Goal: Information Seeking & Learning: Learn about a topic

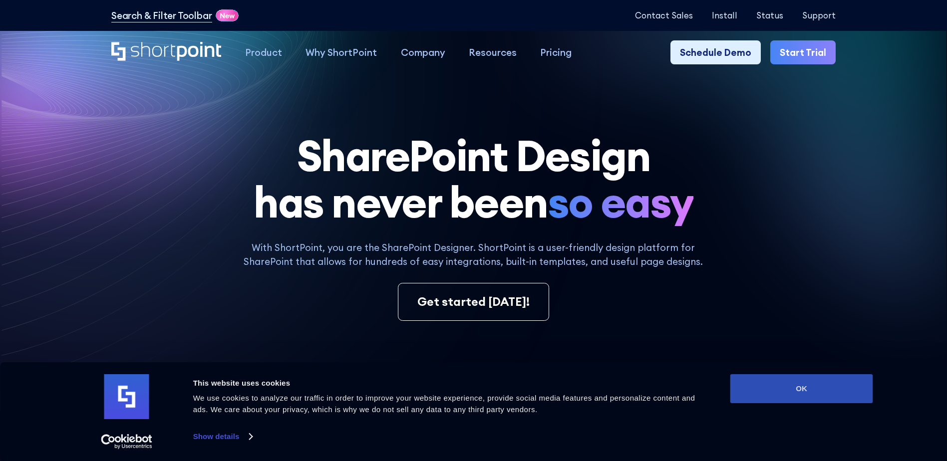
click at [806, 398] on button "OK" at bounding box center [801, 388] width 143 height 29
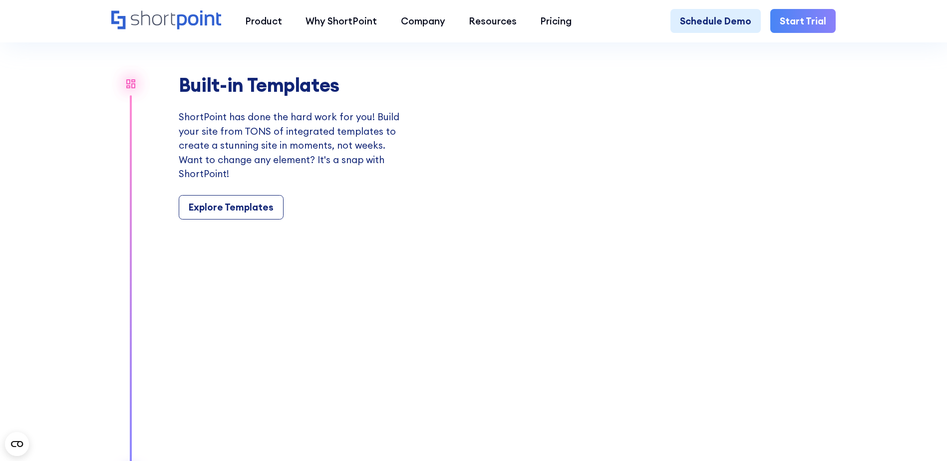
scroll to position [1139, 0]
click at [244, 215] on div "Explore Templates" at bounding box center [231, 208] width 85 height 14
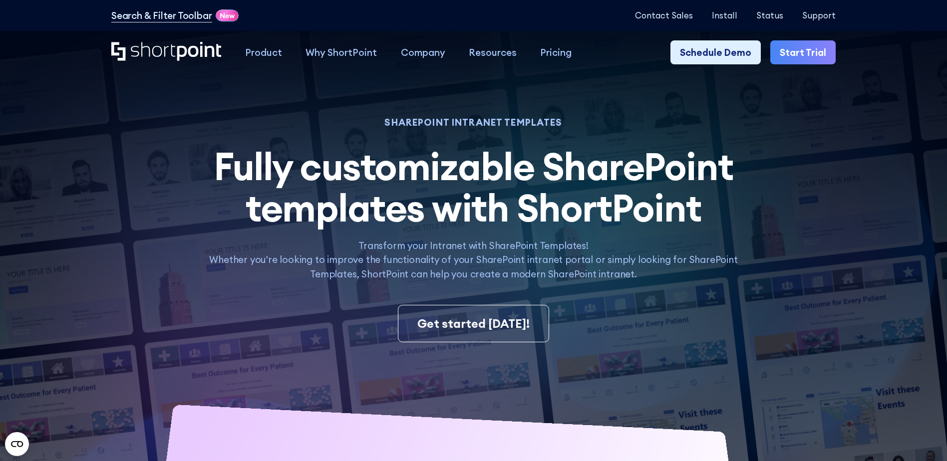
drag, startPoint x: 490, startPoint y: 270, endPoint x: 311, endPoint y: 268, distance: 178.2
click at [311, 268] on p "Transform your Intranet with SharePoint Templates! Whether you're looking to im…" at bounding box center [474, 260] width 554 height 42
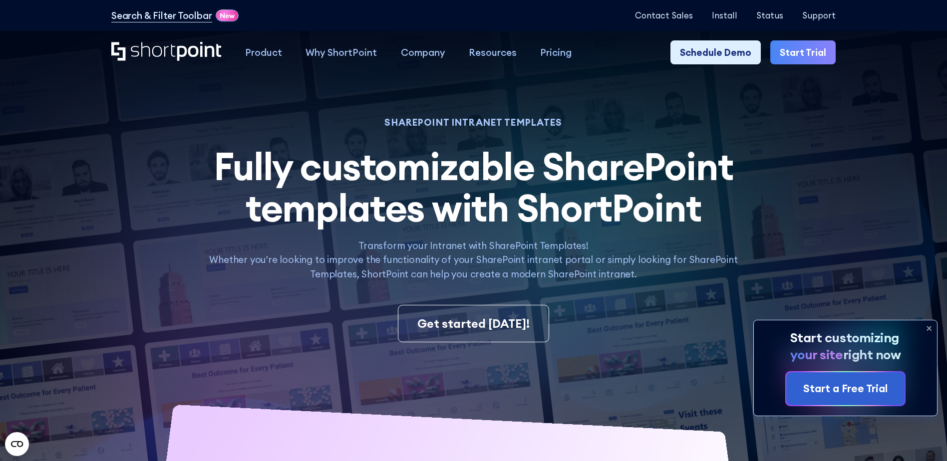
click at [926, 330] on icon at bounding box center [929, 328] width 16 height 16
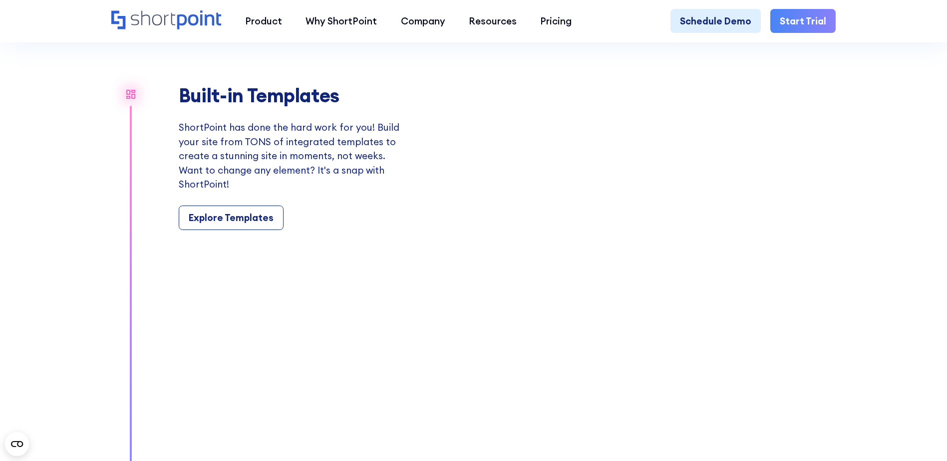
scroll to position [1129, 0]
click at [541, 234] on video "Your browser does not support the video tag." at bounding box center [634, 156] width 402 height 331
click at [228, 224] on div "Explore Templates" at bounding box center [231, 217] width 85 height 14
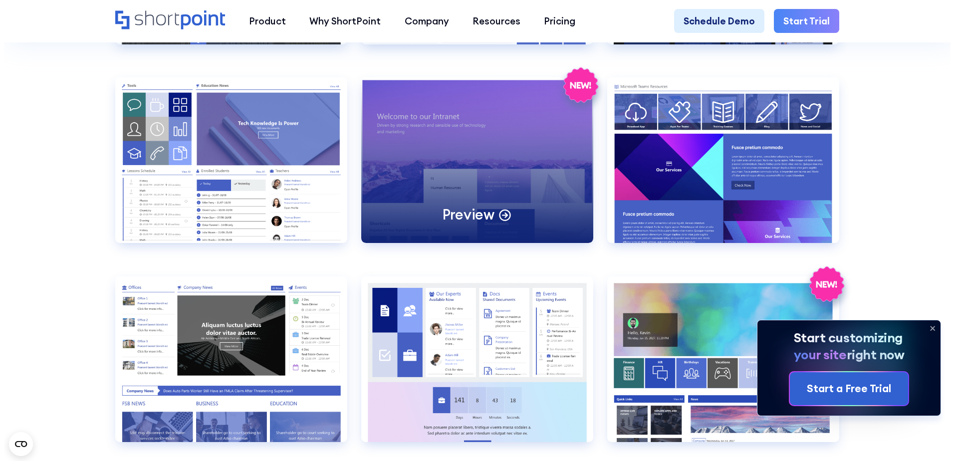
scroll to position [1257, 0]
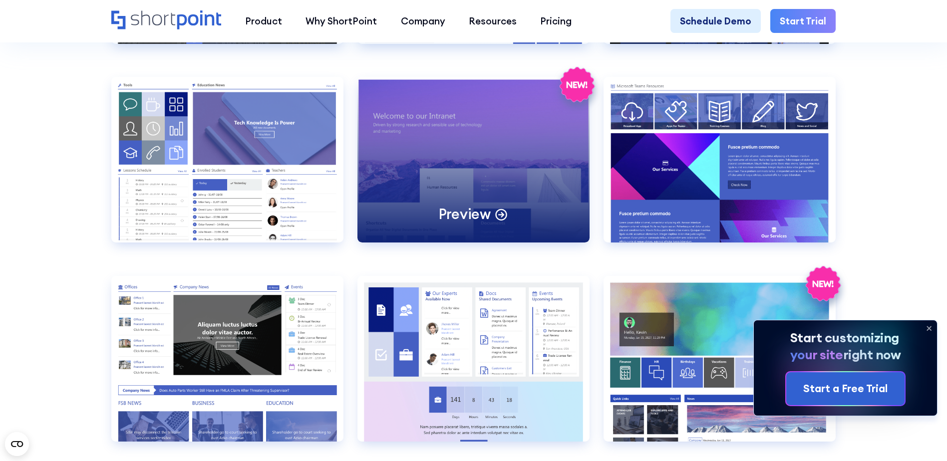
click at [536, 172] on div "Preview" at bounding box center [473, 160] width 232 height 166
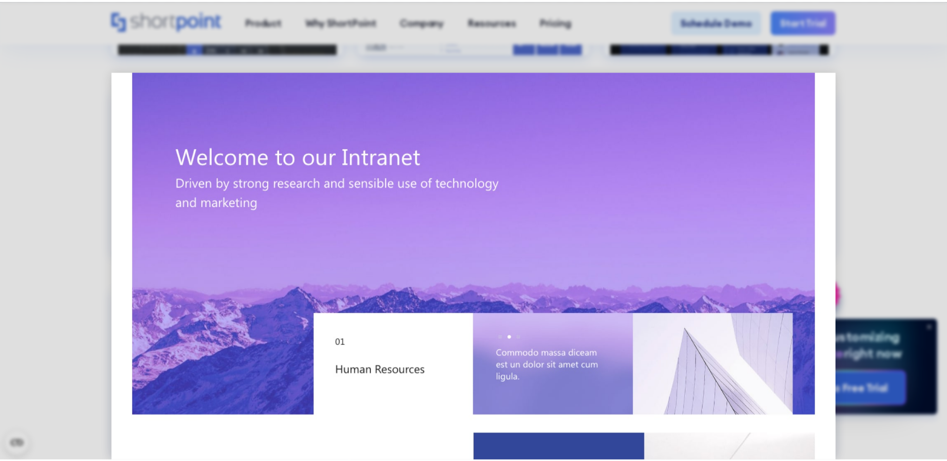
scroll to position [0, 0]
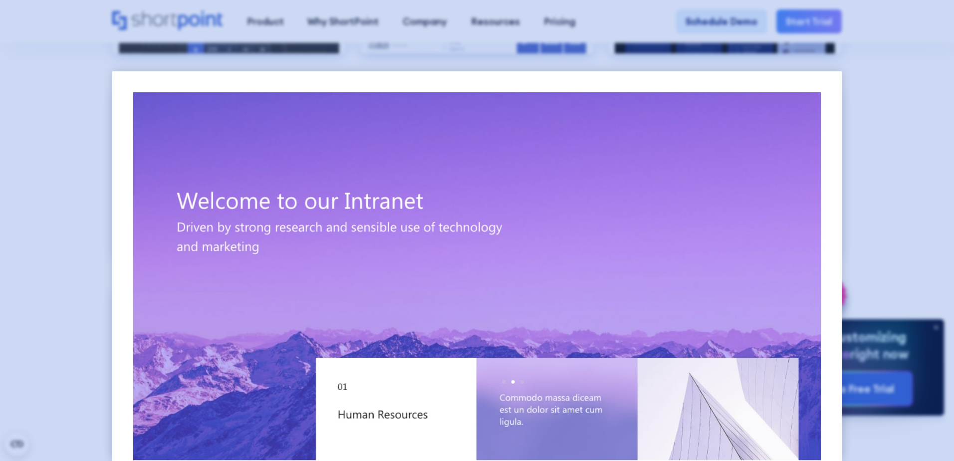
click at [913, 117] on div at bounding box center [477, 230] width 954 height 461
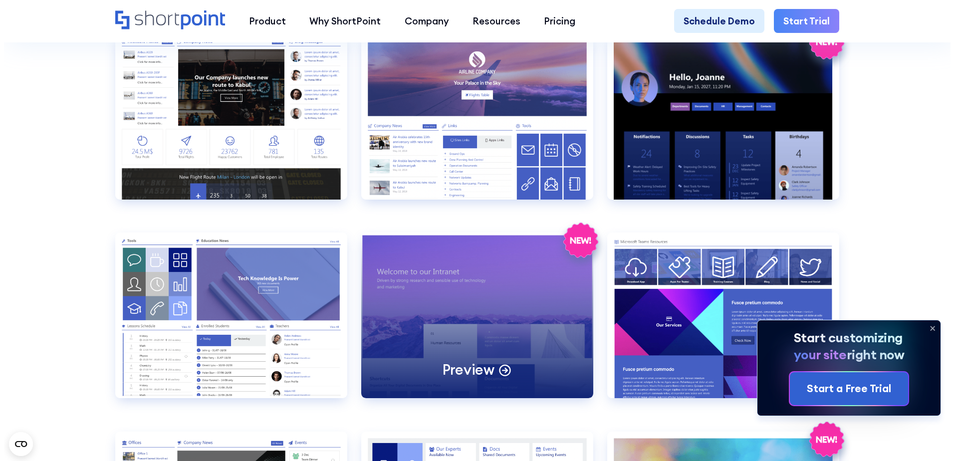
scroll to position [1092, 0]
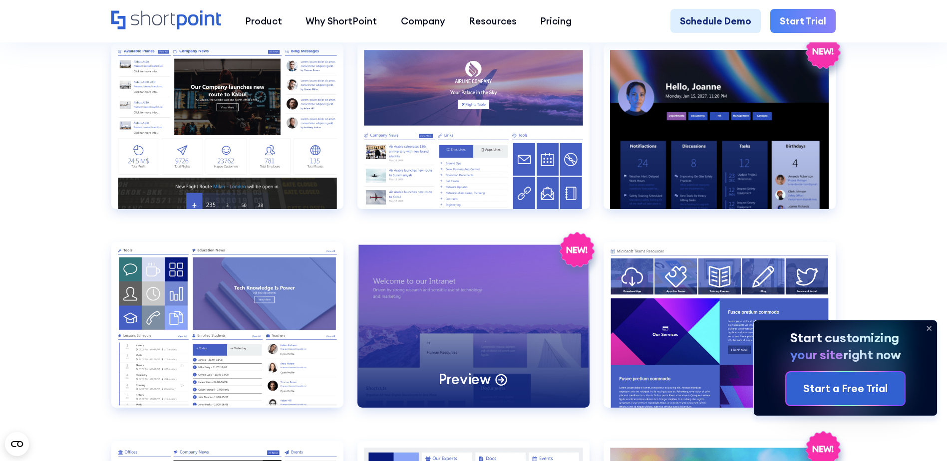
click at [508, 263] on div "Preview" at bounding box center [473, 325] width 232 height 166
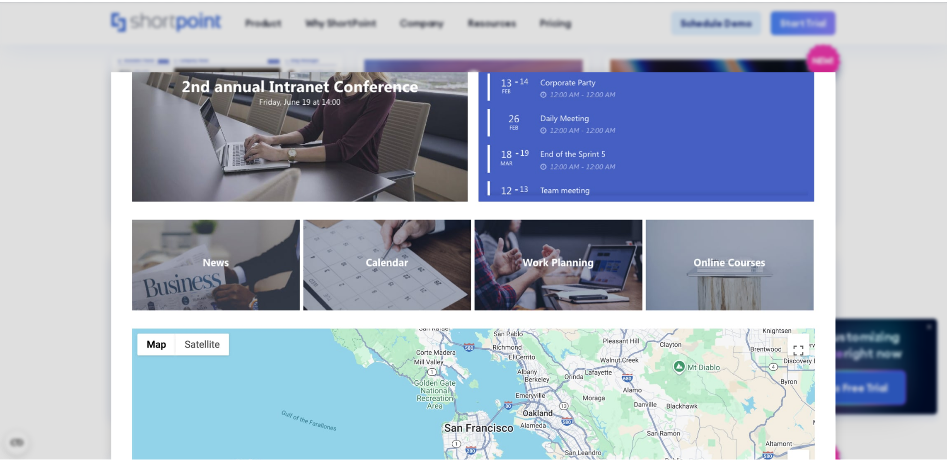
scroll to position [1029, 0]
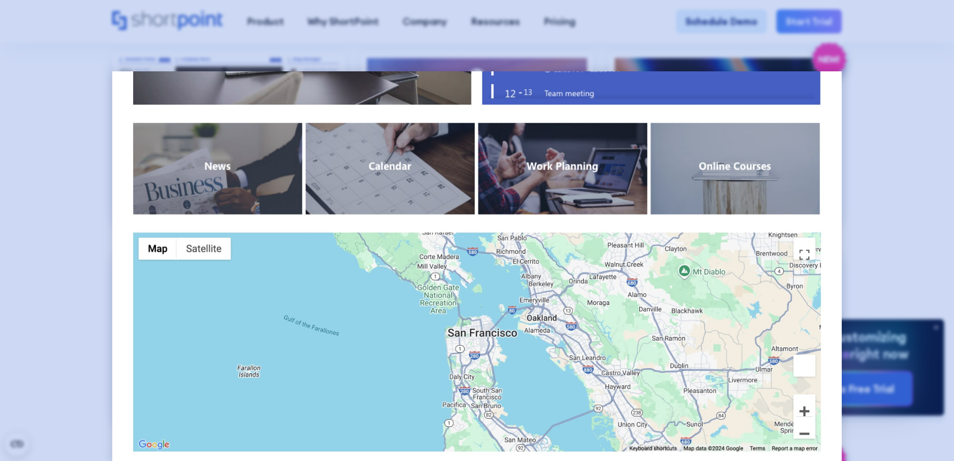
click at [868, 74] on div at bounding box center [477, 230] width 954 height 461
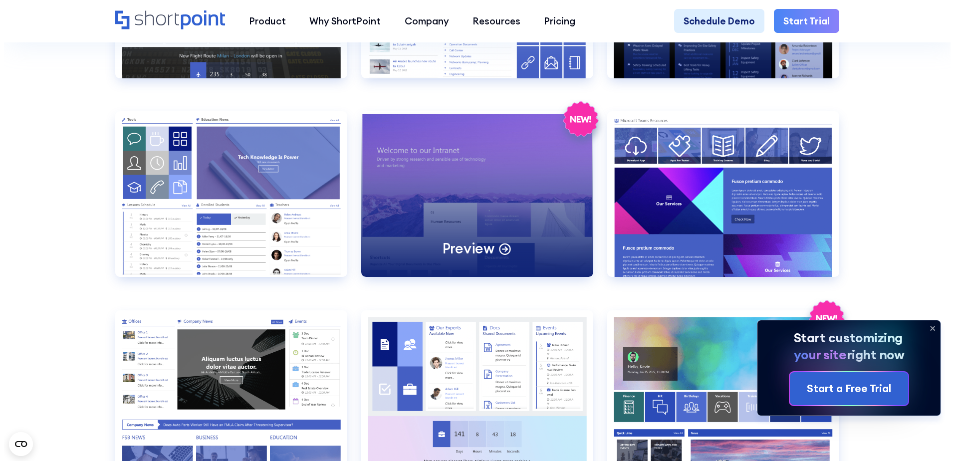
scroll to position [1225, 0]
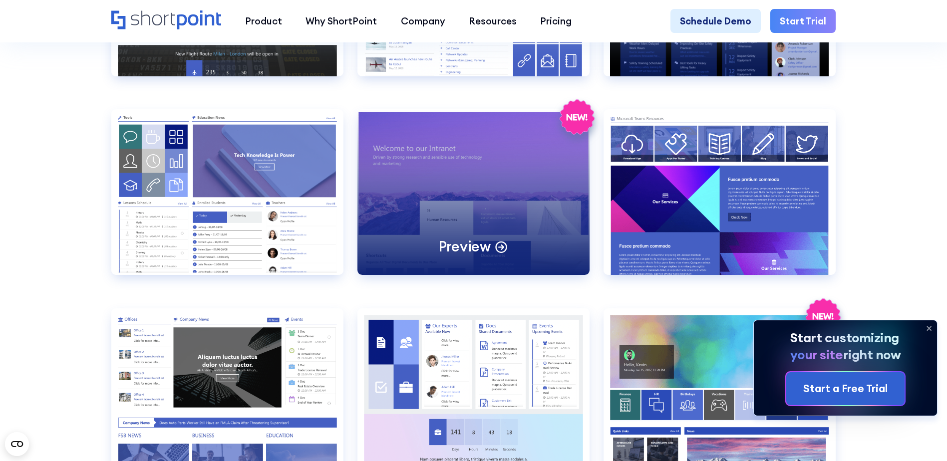
click at [493, 256] on div "Preview" at bounding box center [474, 247] width 70 height 18
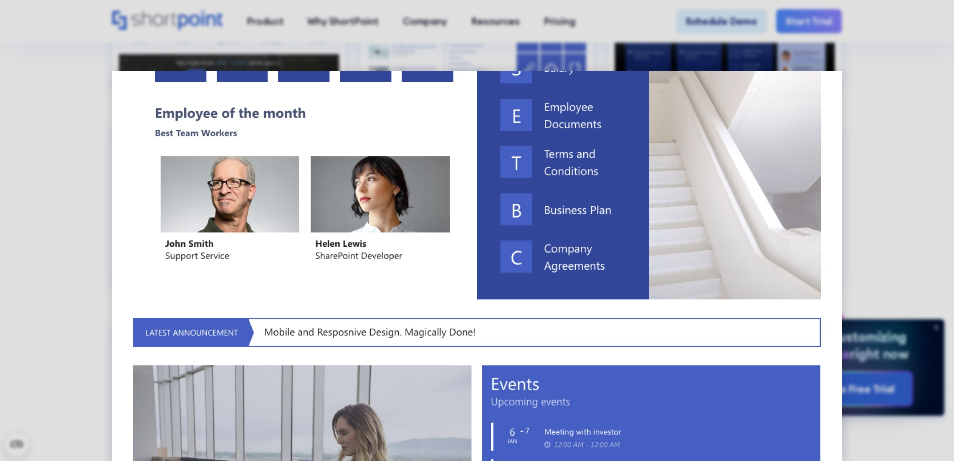
scroll to position [546, 0]
click at [493, 257] on img at bounding box center [477, 241] width 730 height 1433
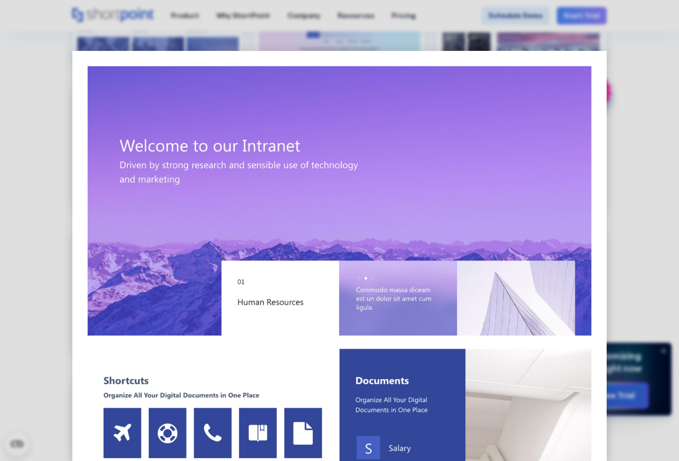
scroll to position [155, 0]
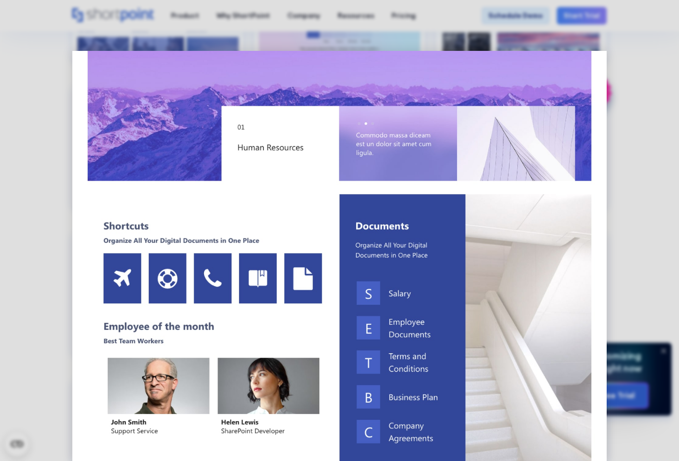
click at [318, 300] on img at bounding box center [339, 420] width 534 height 1049
click at [308, 284] on img at bounding box center [339, 420] width 534 height 1049
click at [309, 283] on img at bounding box center [339, 420] width 534 height 1049
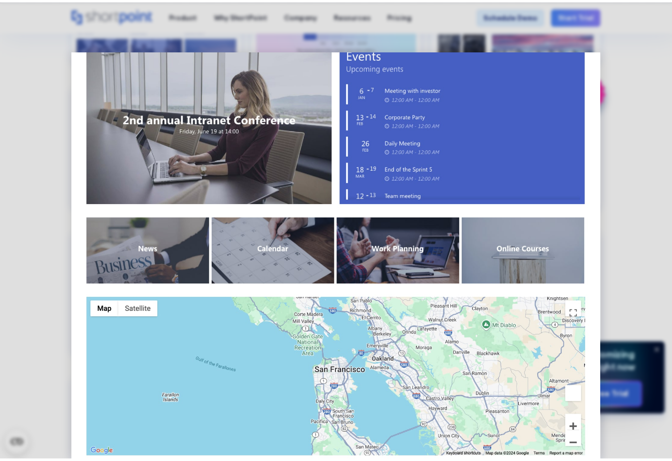
scroll to position [0, 0]
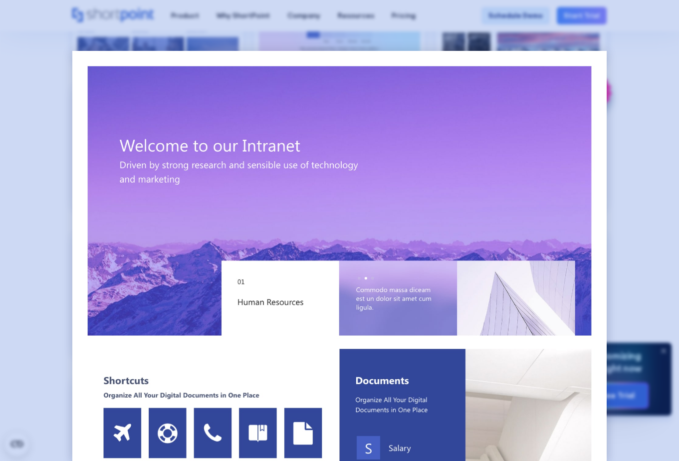
click at [654, 111] on div at bounding box center [339, 230] width 679 height 461
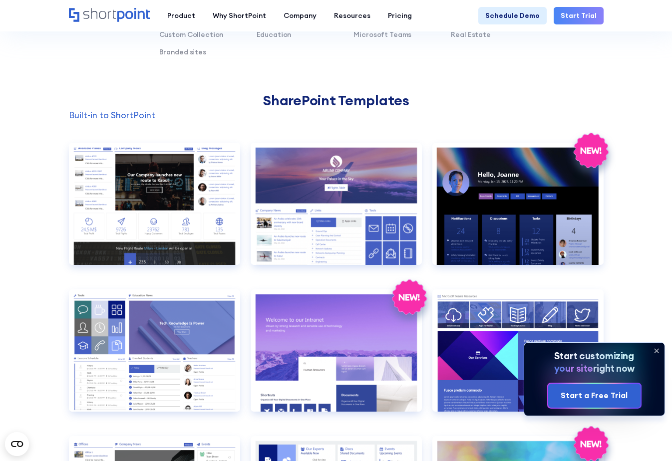
scroll to position [695, 0]
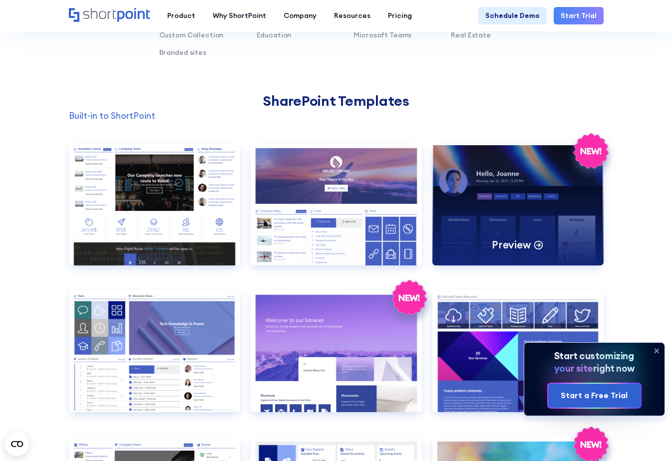
click at [501, 196] on div "Preview" at bounding box center [517, 204] width 171 height 122
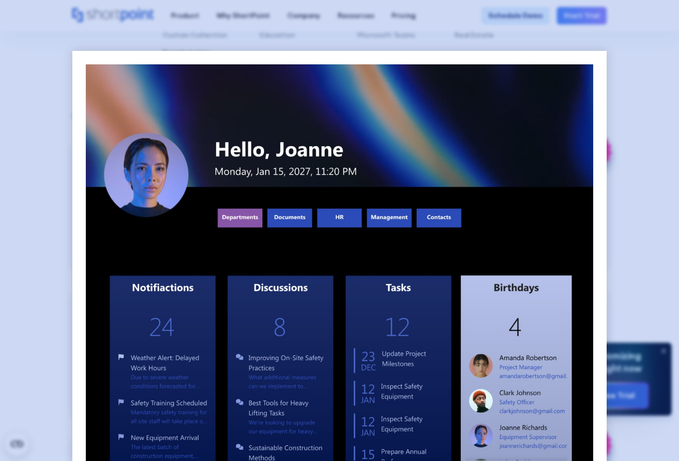
click at [624, 183] on div at bounding box center [339, 230] width 679 height 461
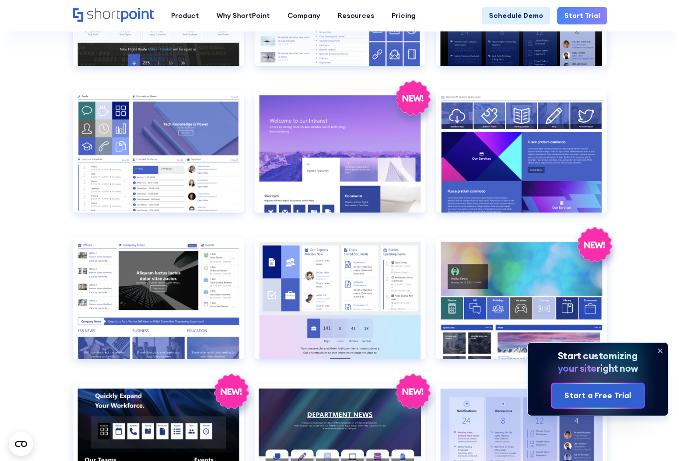
scroll to position [896, 0]
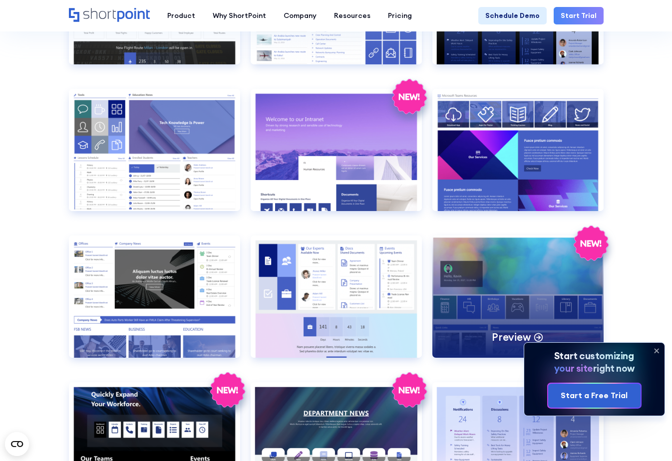
click at [555, 295] on div "Preview" at bounding box center [517, 297] width 171 height 122
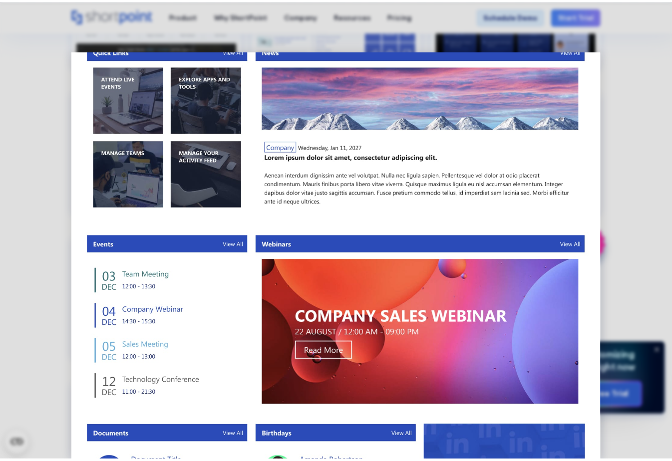
scroll to position [441, 0]
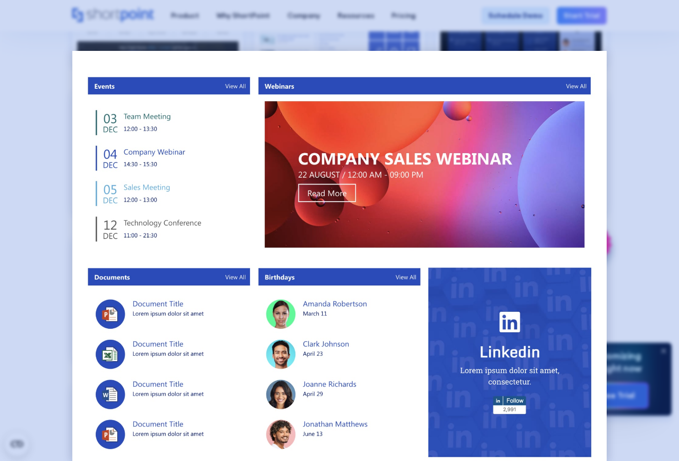
click at [674, 221] on div at bounding box center [339, 230] width 679 height 461
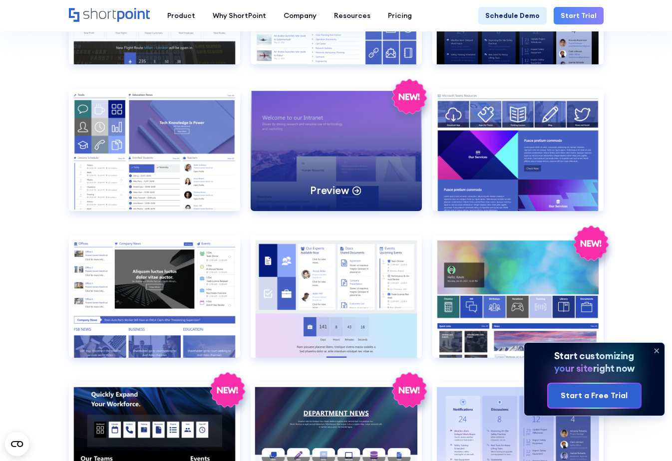
click at [320, 162] on div "Preview" at bounding box center [335, 150] width 171 height 122
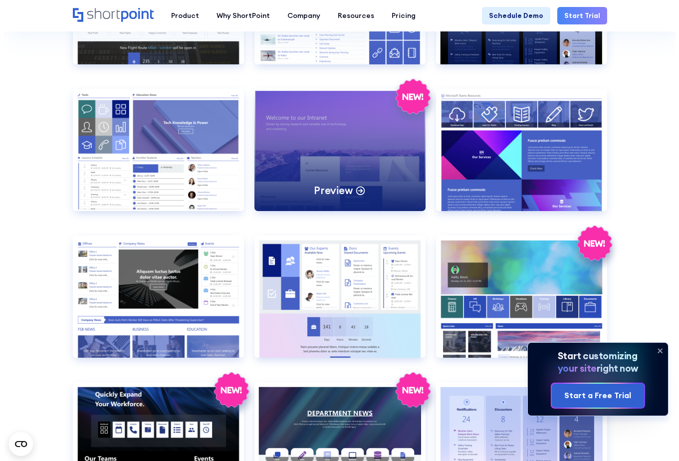
scroll to position [0, 0]
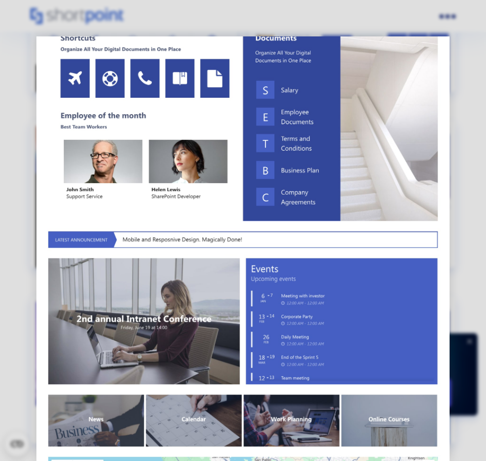
scroll to position [373, 0]
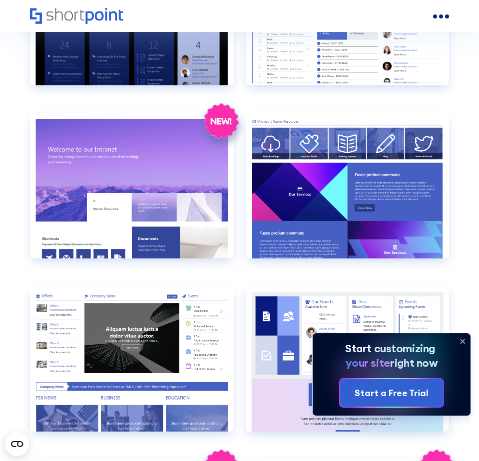
scroll to position [1067, 0]
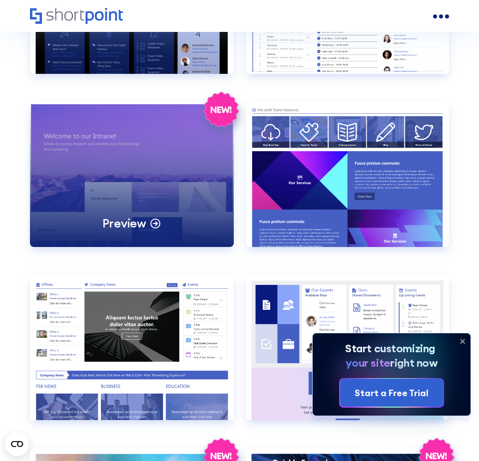
click at [197, 151] on div "Preview" at bounding box center [132, 174] width 204 height 145
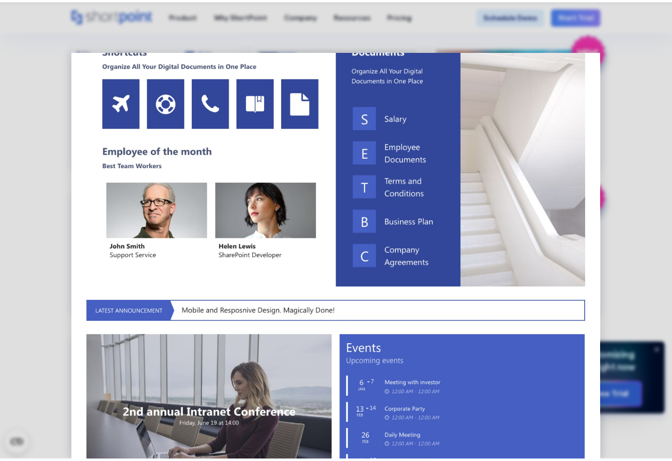
scroll to position [625, 0]
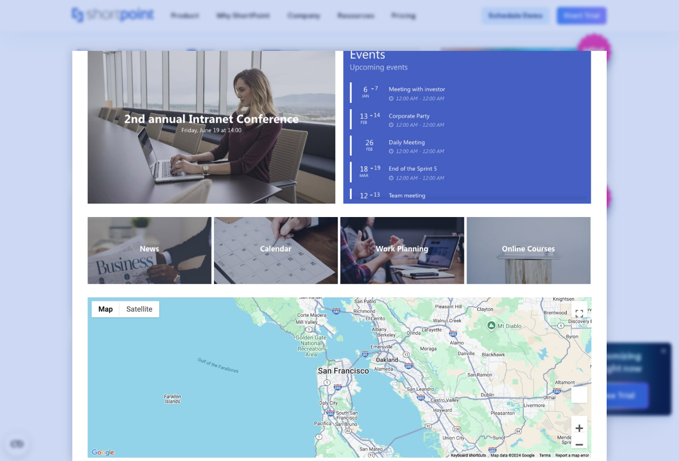
click at [478, 219] on div at bounding box center [339, 230] width 679 height 461
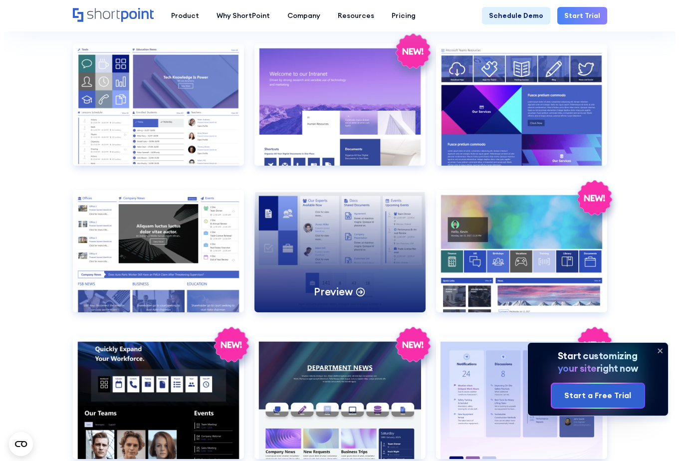
scroll to position [941, 0]
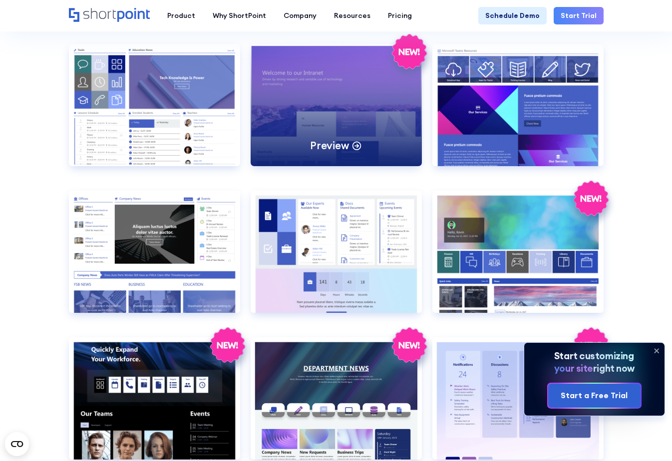
click at [356, 133] on div "Preview" at bounding box center [335, 105] width 171 height 122
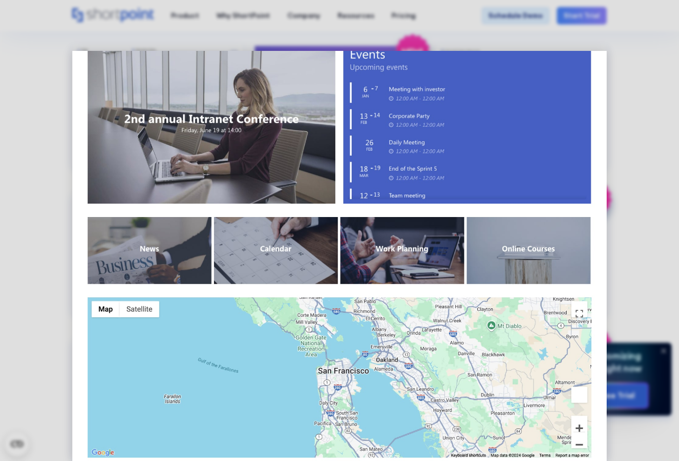
scroll to position [0, 0]
